Goal: Go to known website: Go to known website

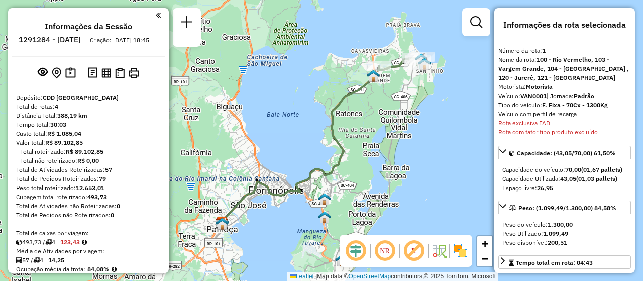
select select "**********"
